Goal: Task Accomplishment & Management: Manage account settings

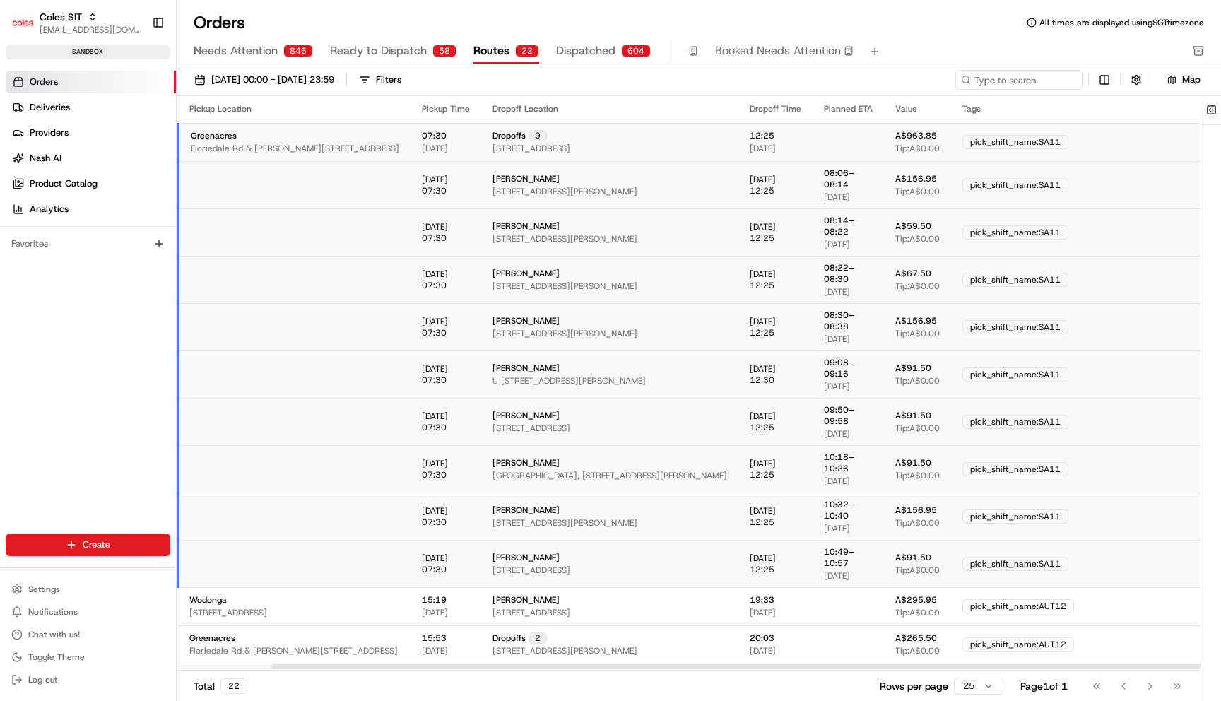
scroll to position [1, 276]
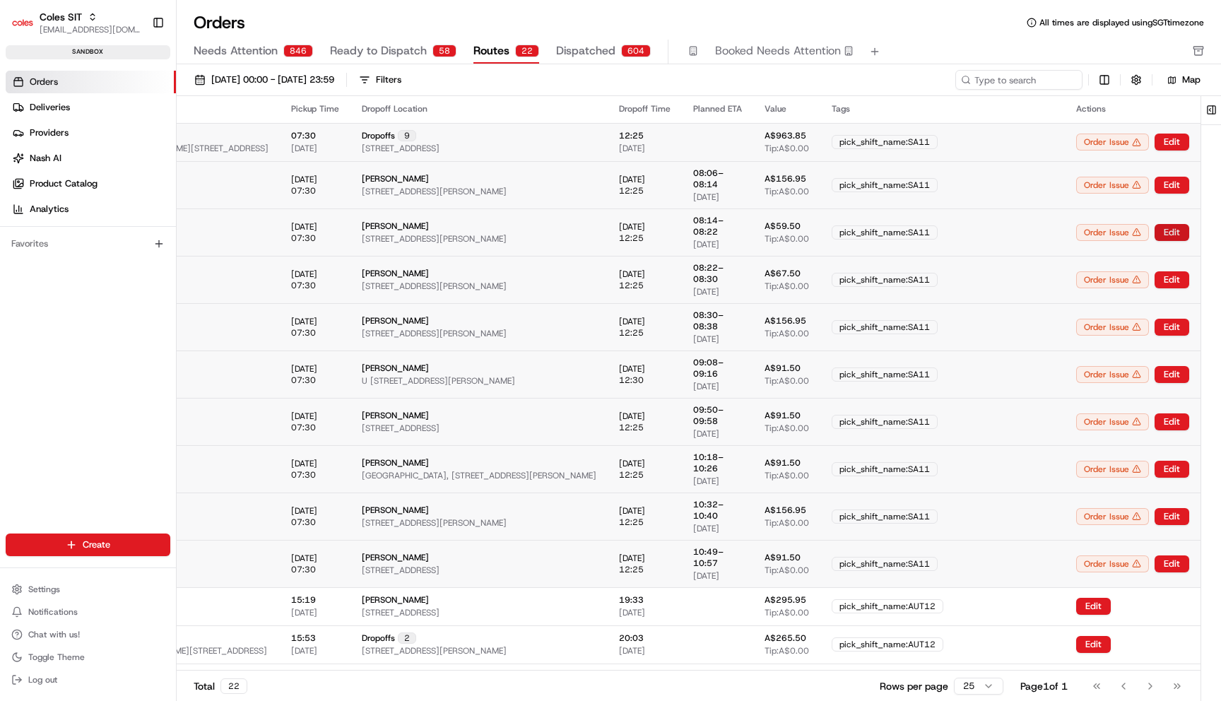
click at [1172, 230] on button "Edit" at bounding box center [1172, 232] width 35 height 17
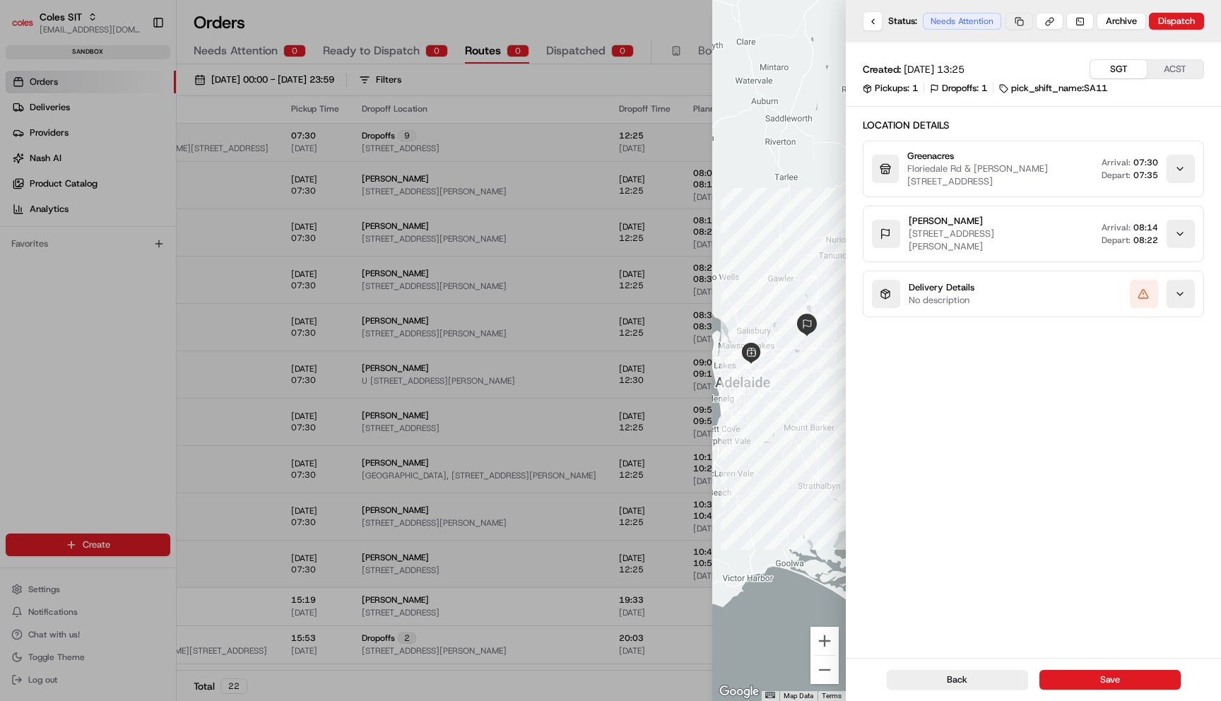
click at [1021, 23] on button at bounding box center [1020, 21] width 28 height 17
